Goal: Task Accomplishment & Management: Manage account settings

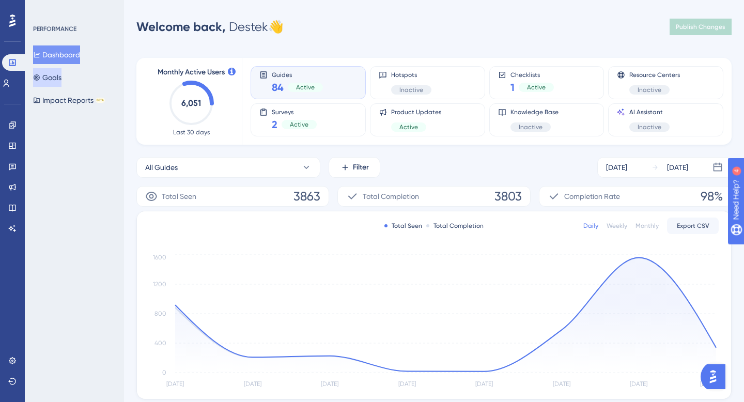
click at [61, 79] on button "Goals" at bounding box center [47, 77] width 28 height 19
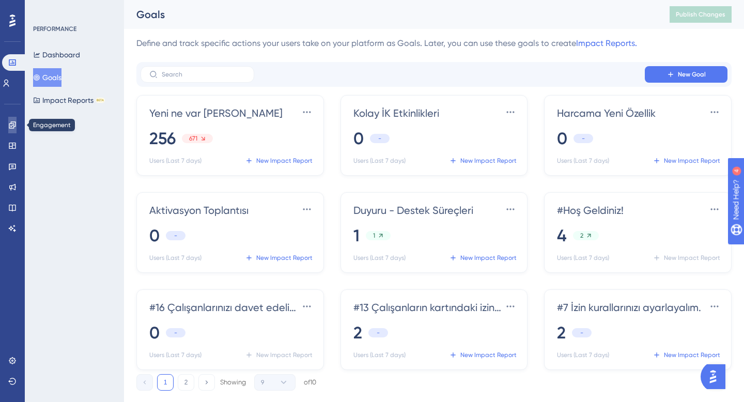
click at [14, 128] on icon at bounding box center [12, 125] width 8 height 8
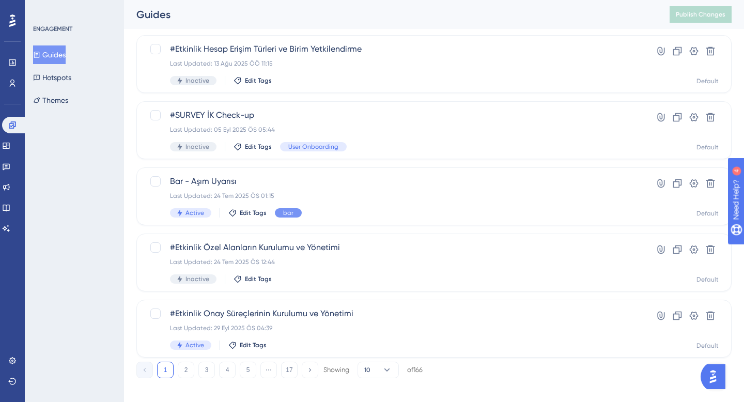
scroll to position [400, 0]
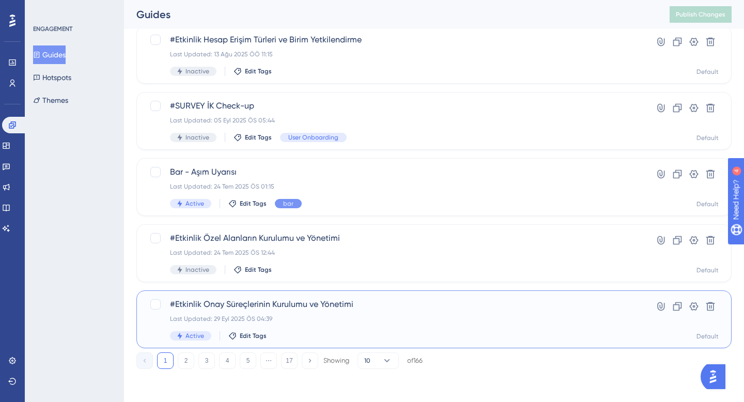
click at [319, 313] on div "#Etkinlik Onay Süreçlerinin Kurulumu ve Yönetimi Last Updated: 29 Eyl 2025 ÖS 0…" at bounding box center [392, 319] width 445 height 42
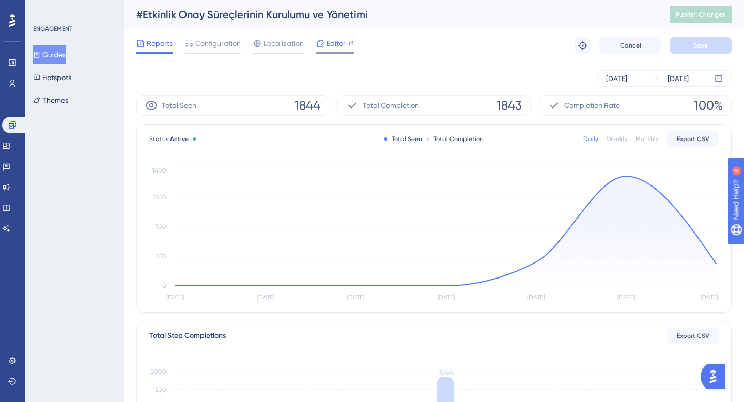
click at [327, 43] on span "Editor" at bounding box center [336, 43] width 19 height 12
click at [218, 48] on span "Configuration" at bounding box center [217, 43] width 45 height 12
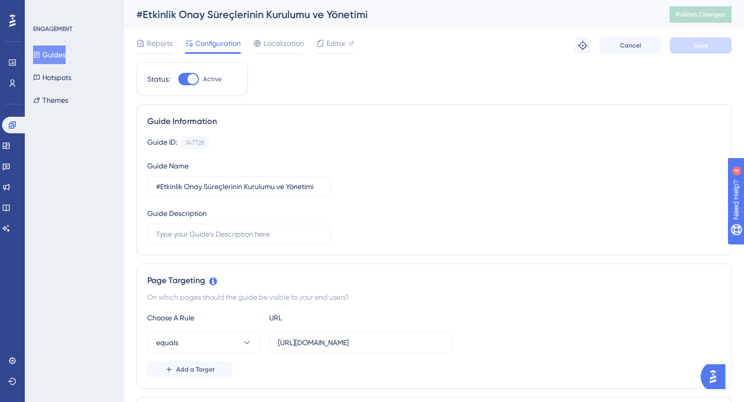
click at [189, 74] on div at bounding box center [188, 79] width 21 height 12
click at [178, 79] on input "Active" at bounding box center [178, 79] width 1 height 1
checkbox input "false"
